Goal: Information Seeking & Learning: Learn about a topic

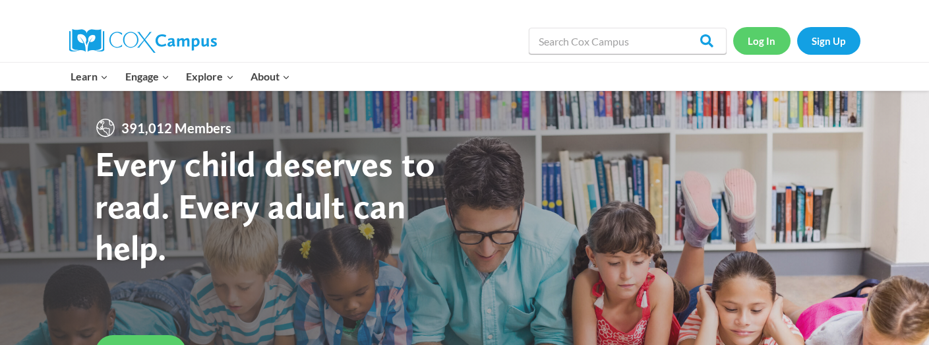
click at [761, 43] on link "Log In" at bounding box center [761, 40] width 57 height 27
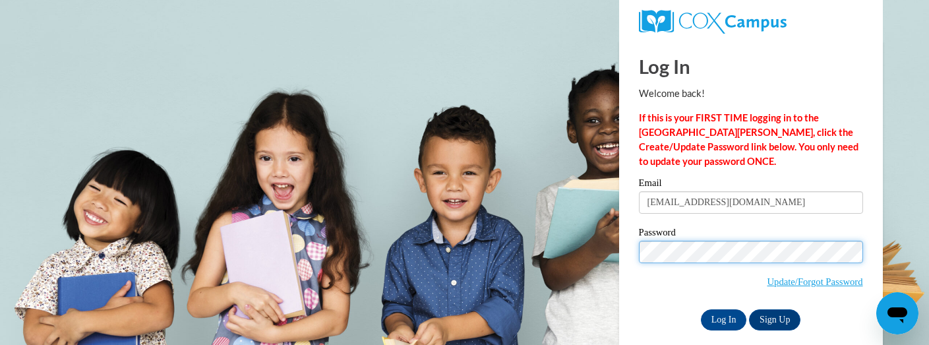
click at [701, 309] on input "Log In" at bounding box center [724, 319] width 46 height 21
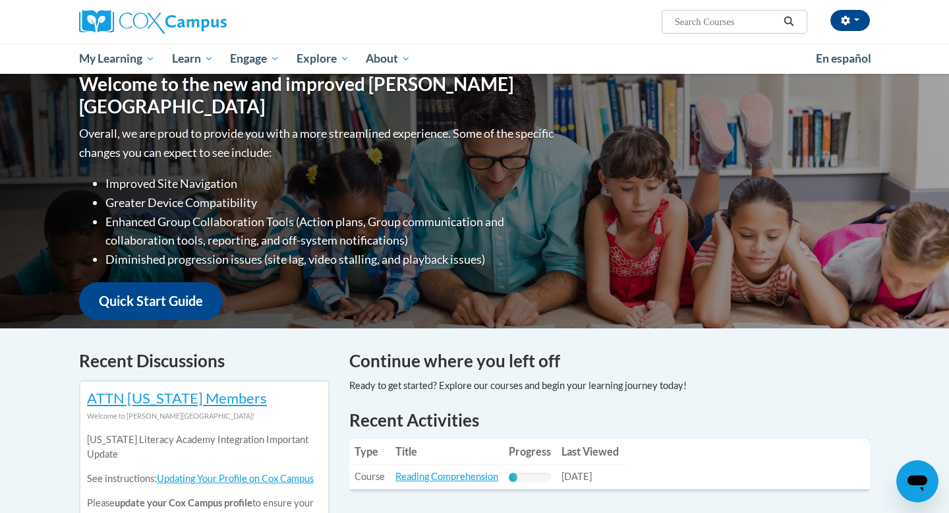
scroll to position [133, 0]
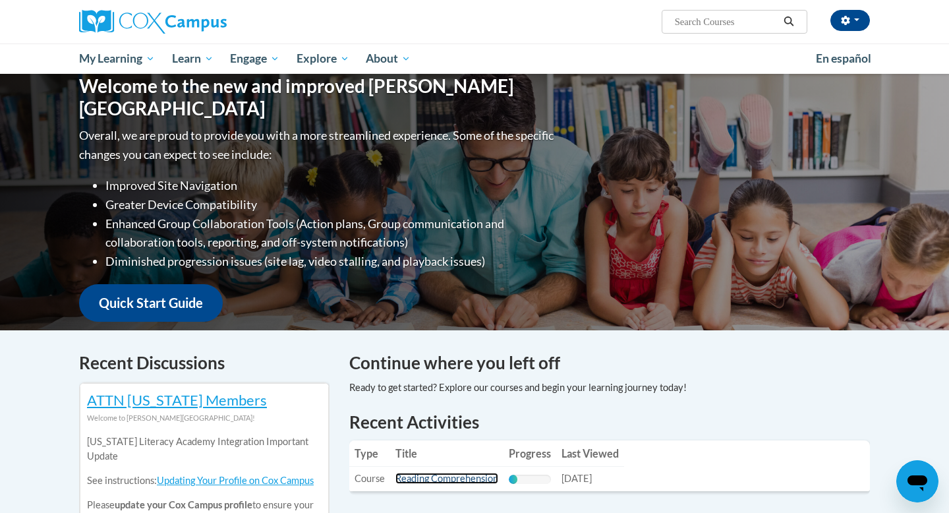
click at [467, 344] on link "Reading Comprehension" at bounding box center [447, 478] width 103 height 11
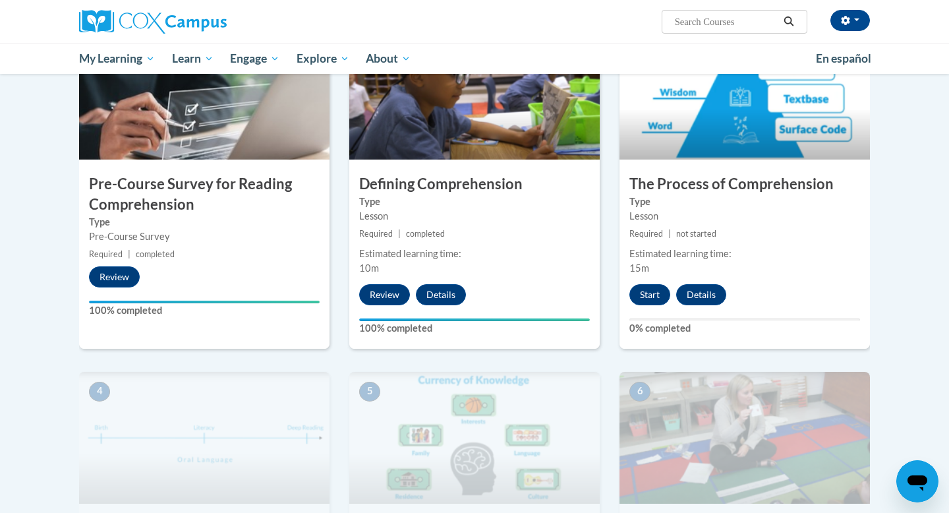
scroll to position [340, 0]
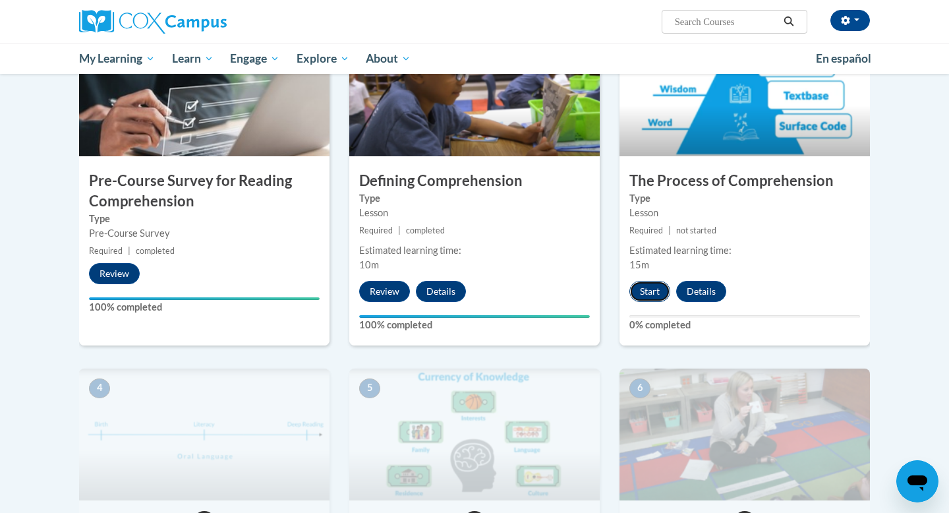
click at [648, 300] on button "Start" at bounding box center [650, 291] width 41 height 21
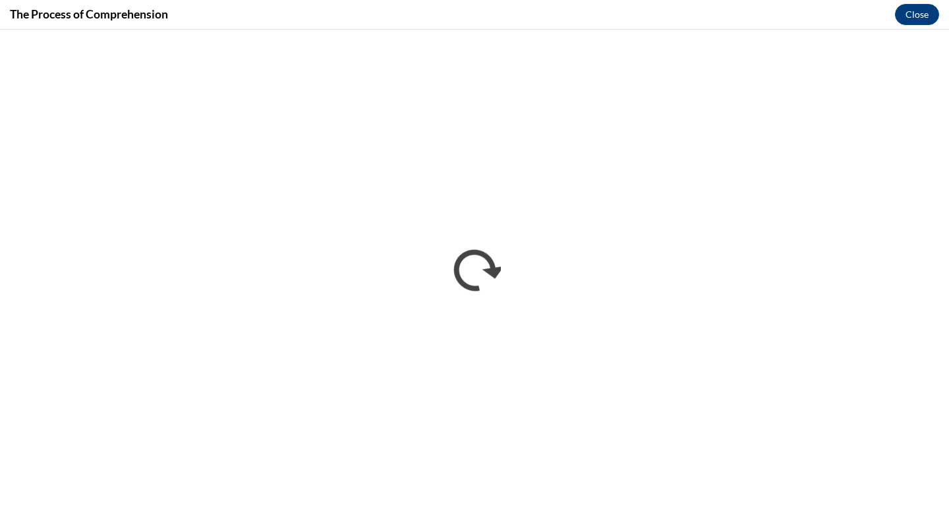
scroll to position [0, 0]
